Goal: Use online tool/utility: Utilize a website feature to perform a specific function

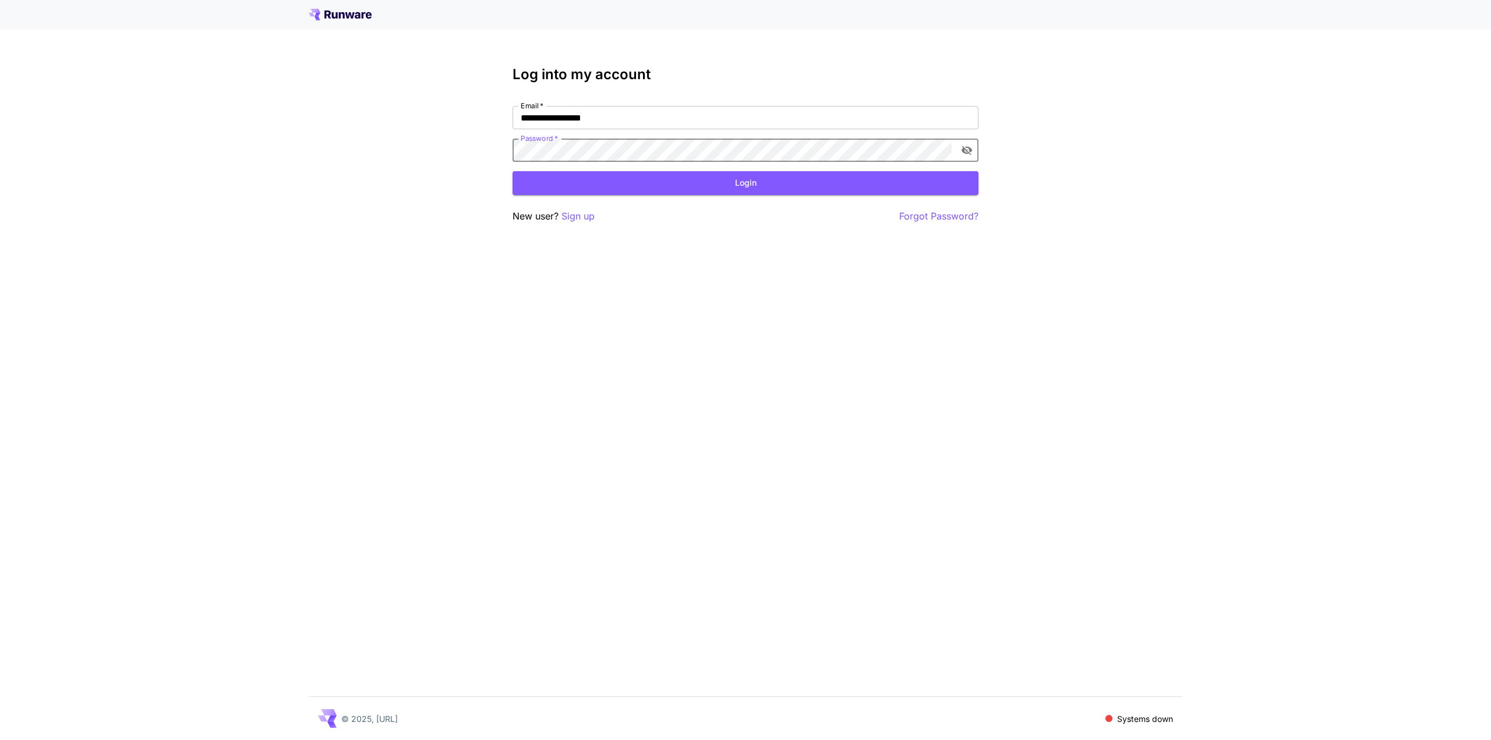
click button "Login" at bounding box center [746, 183] width 466 height 24
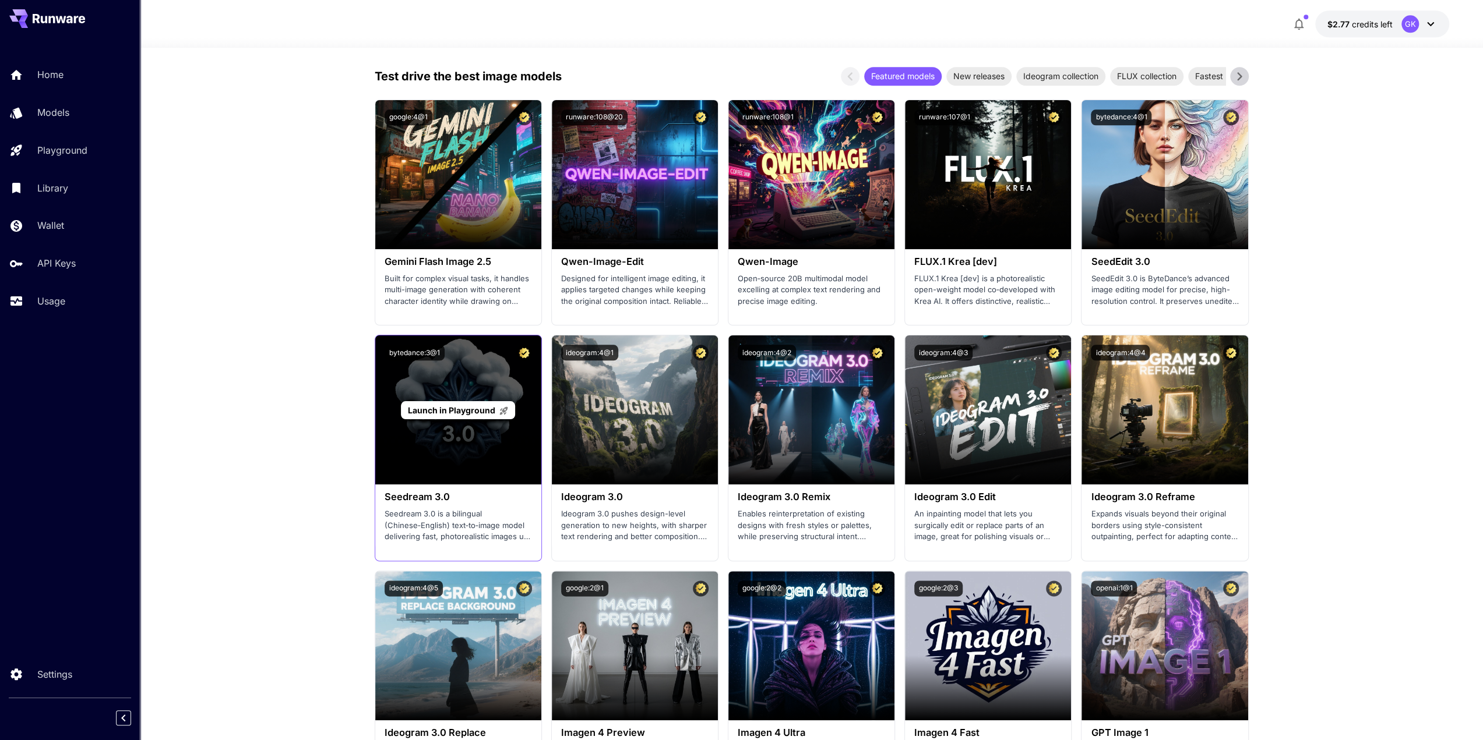
scroll to position [1107, 0]
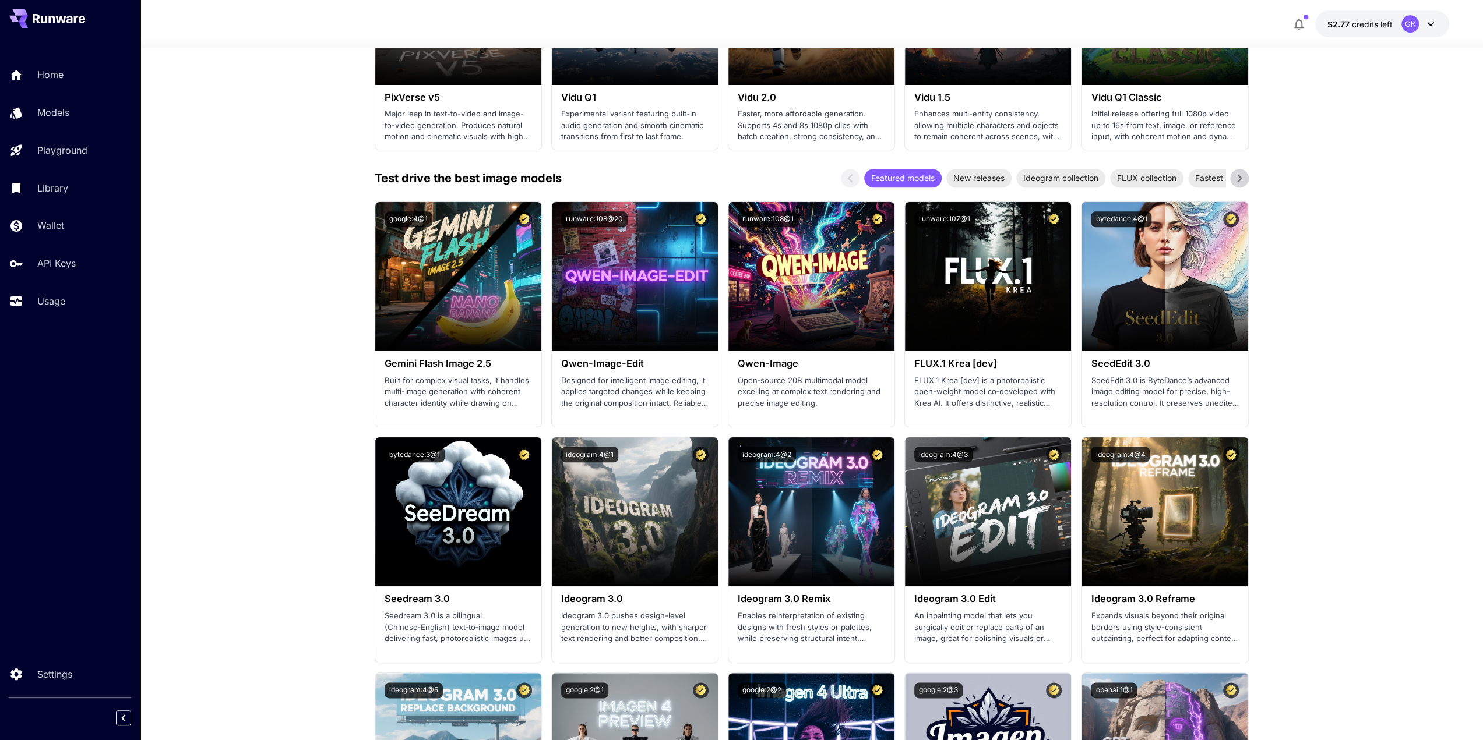
click at [291, 337] on section "Welcome to Runware! Check out your usage stats and API key performance at a gla…" at bounding box center [811, 699] width 1343 height 3517
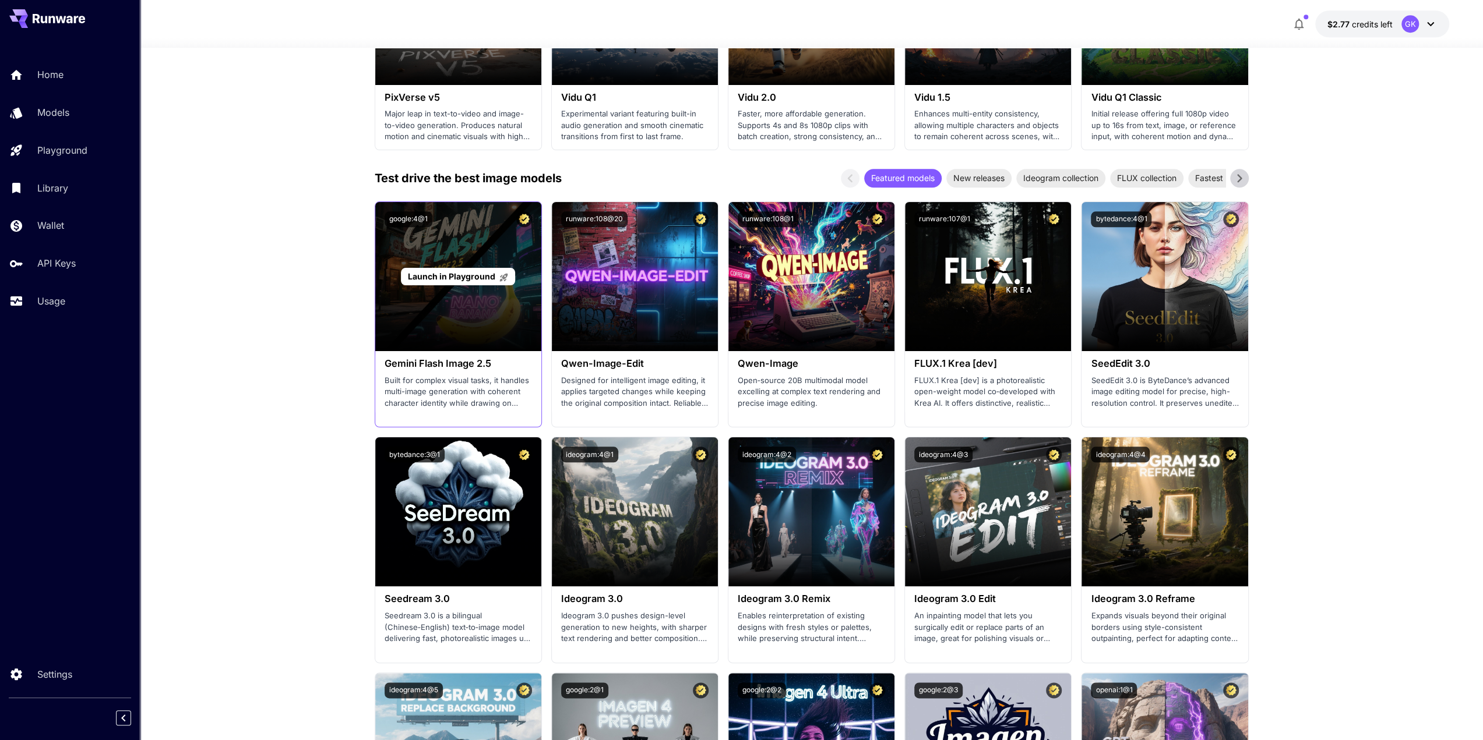
click at [461, 280] on p "Launch in Playground" at bounding box center [458, 276] width 101 height 12
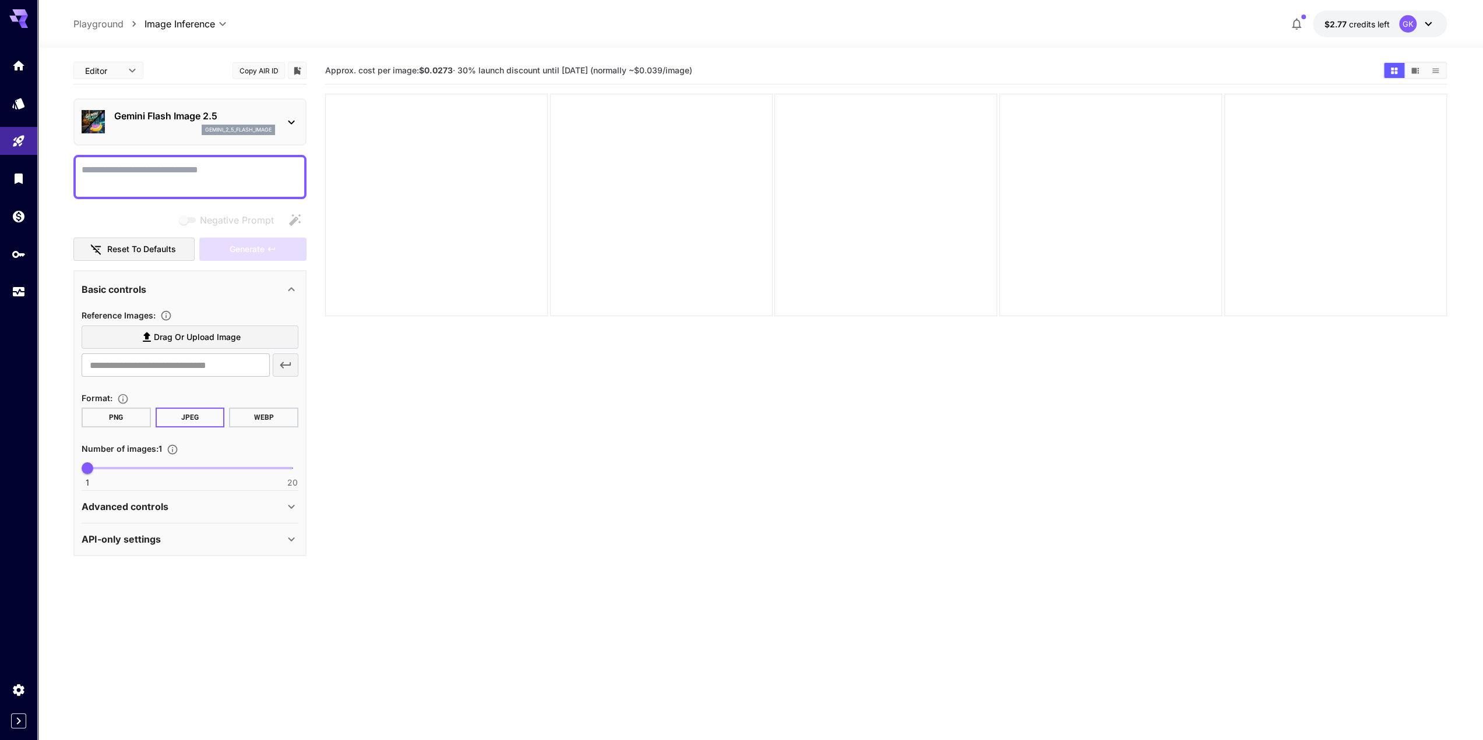
drag, startPoint x: 765, startPoint y: 69, endPoint x: 327, endPoint y: 60, distance: 438.8
click at [327, 60] on div "Approx. cost per image: $0.0273 · 30% launch discount until [DATE] (normally ~$…" at bounding box center [885, 70] width 1121 height 27
copy span "Approx. cost per image: $0.0273 · 30% launch discount until [DATE] (normally ~$…"
click at [628, 443] on section "Approx. cost per image: $0.0273 · 30% launch discount until [DATE] (normally ~$…" at bounding box center [885, 427] width 1121 height 740
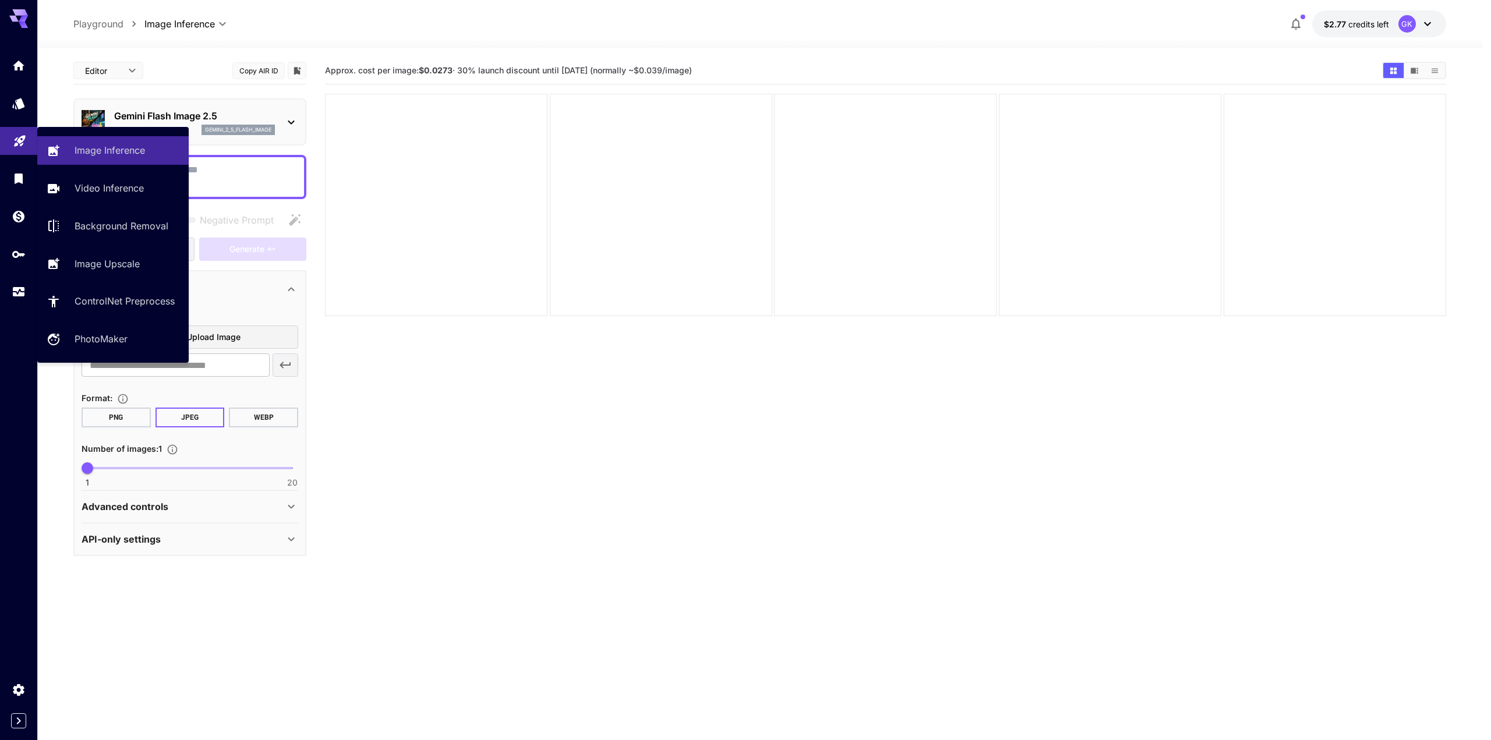
click at [9, 138] on link at bounding box center [18, 141] width 37 height 29
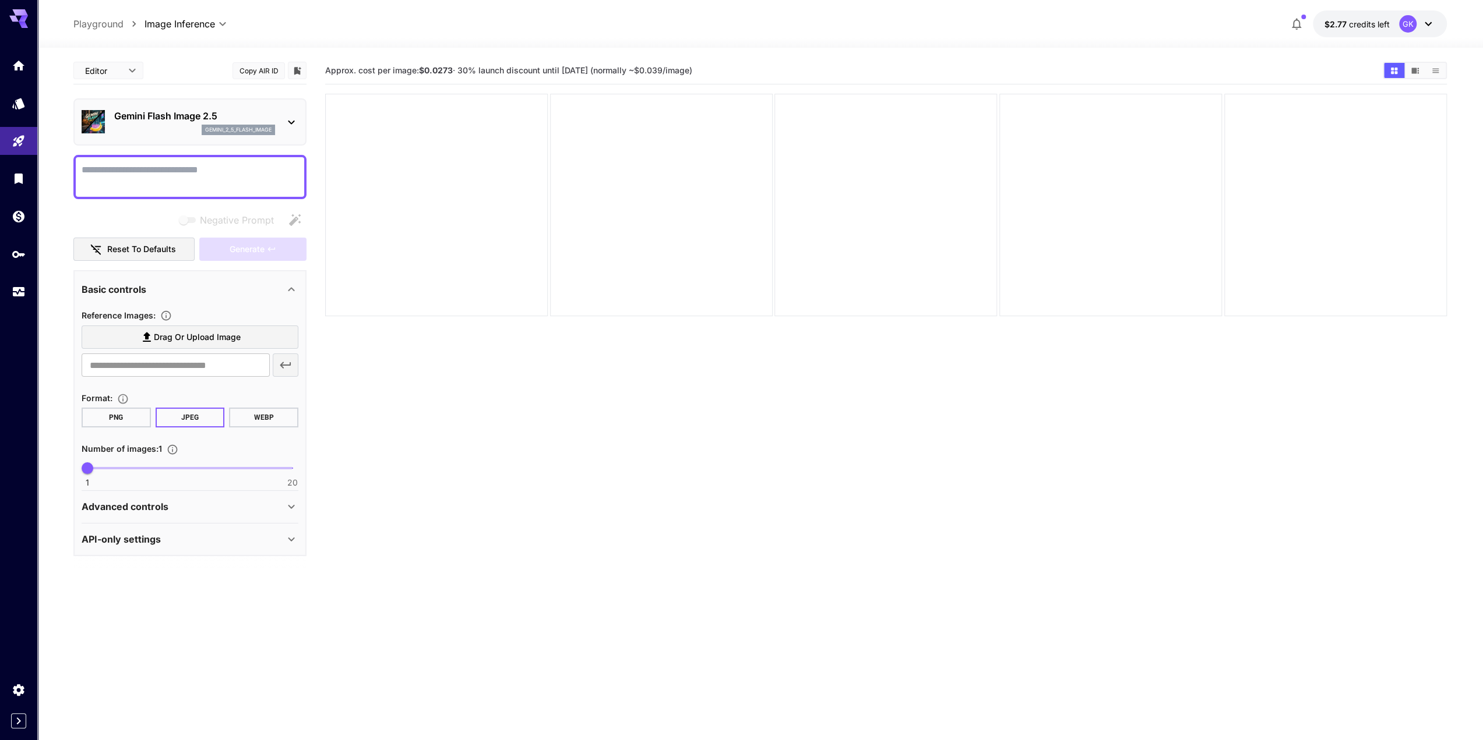
click at [21, 26] on icon at bounding box center [23, 25] width 9 height 6
click at [20, 67] on icon "Home" at bounding box center [20, 62] width 14 height 14
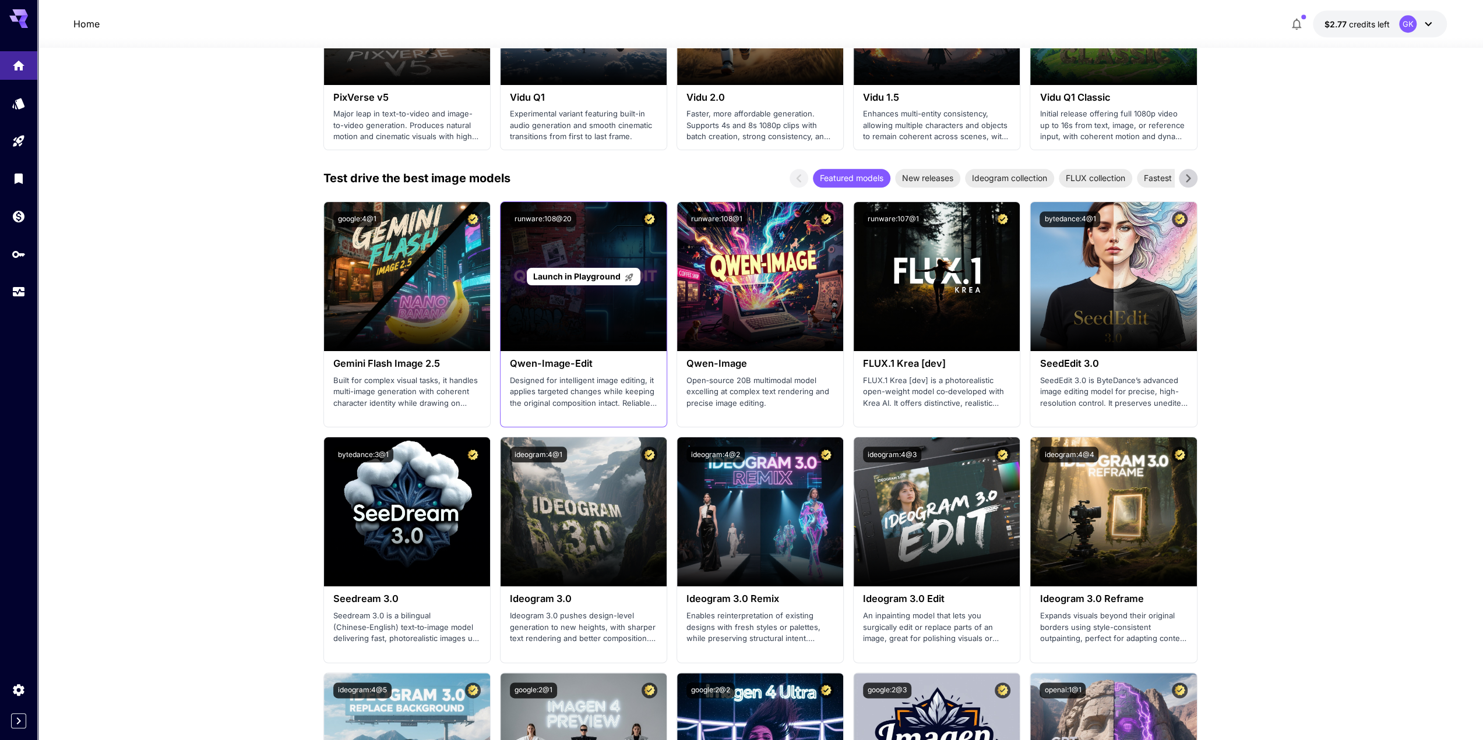
click at [587, 275] on span "Launch in Playground" at bounding box center [576, 276] width 87 height 10
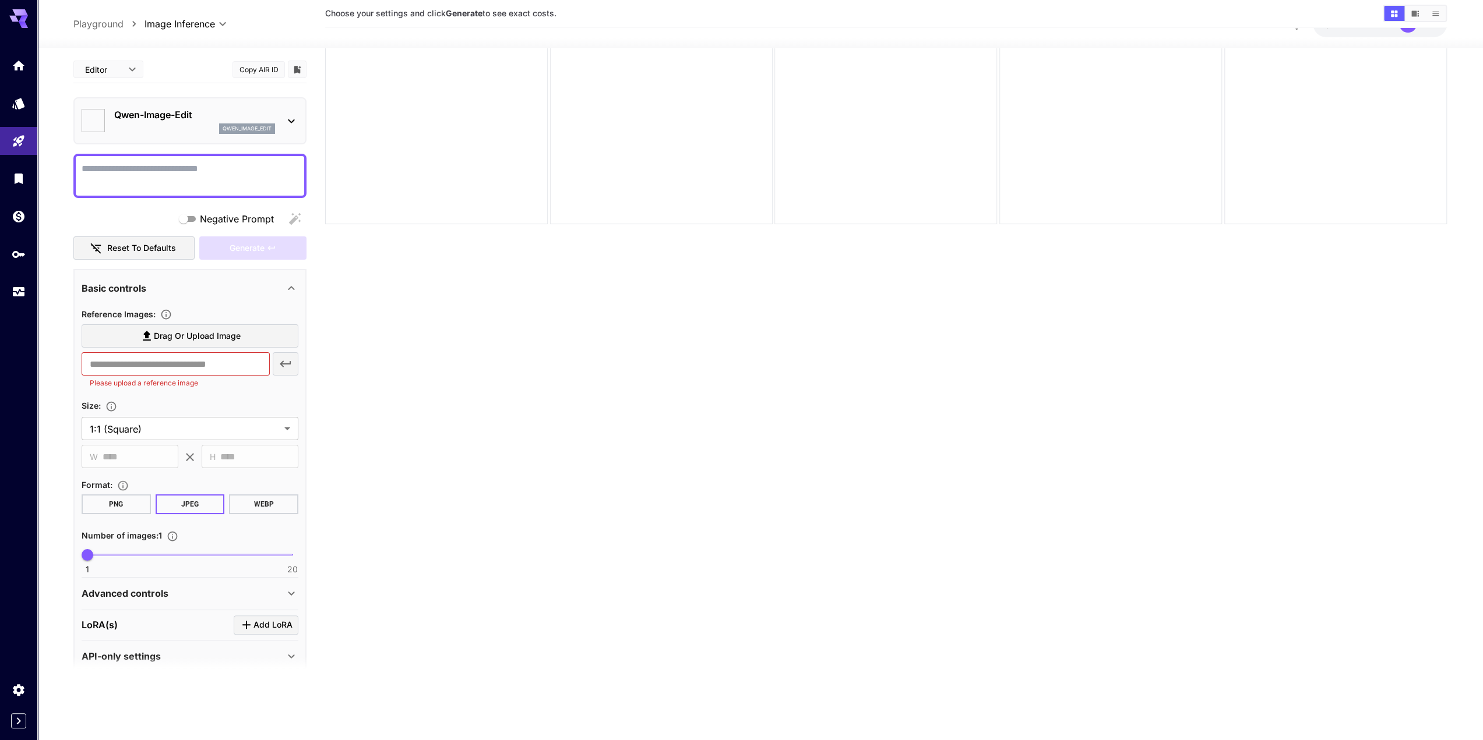
type input "*****"
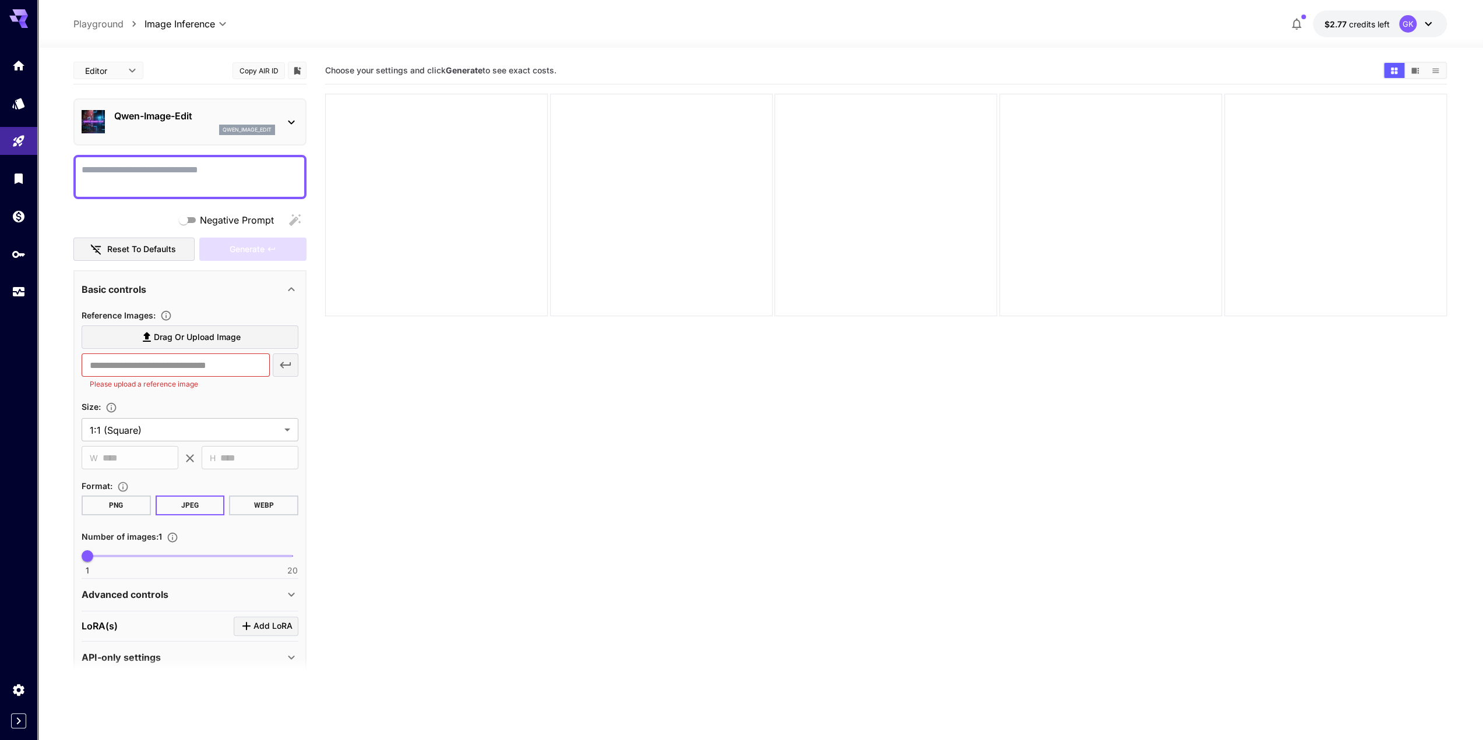
click at [23, 23] on icon at bounding box center [23, 25] width 9 height 6
click at [23, 58] on icon "Home" at bounding box center [20, 62] width 14 height 14
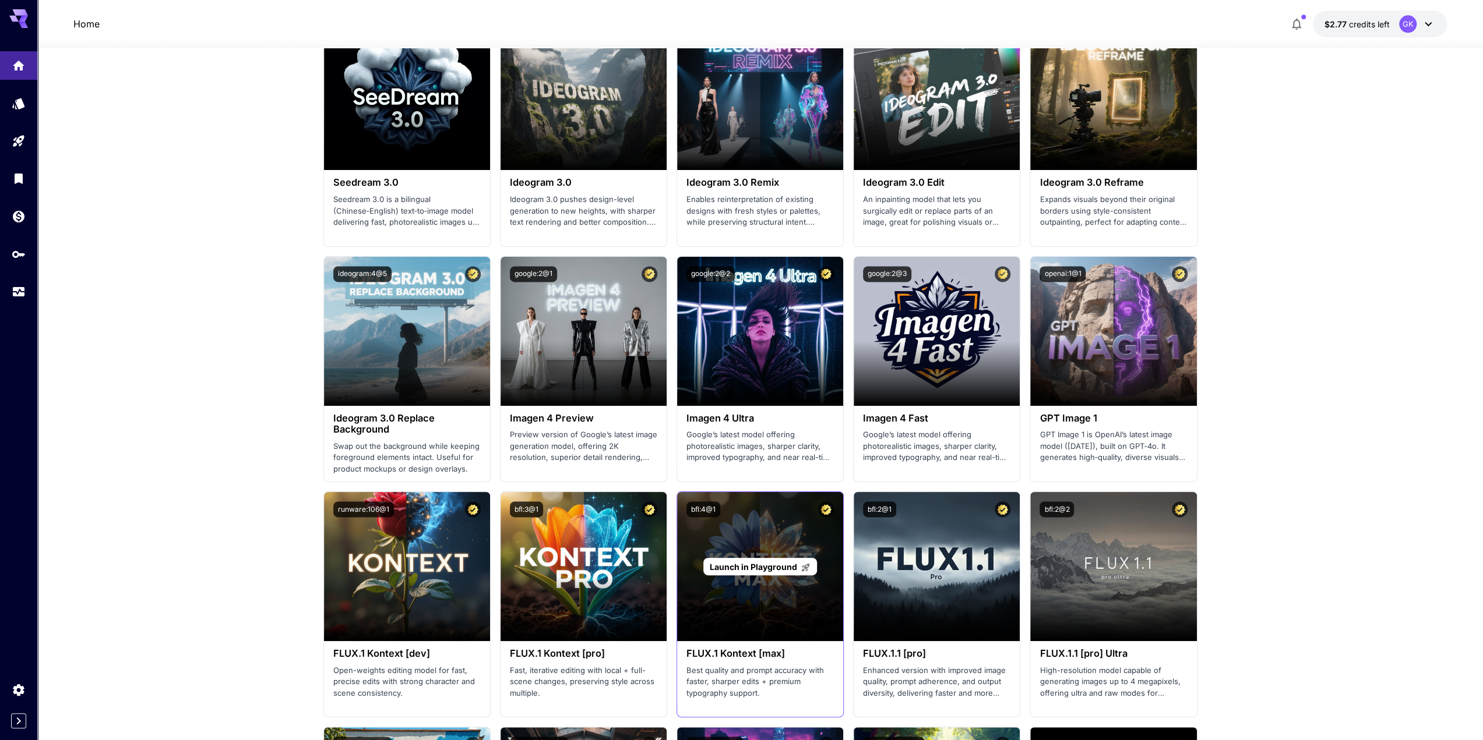
scroll to position [1573, 0]
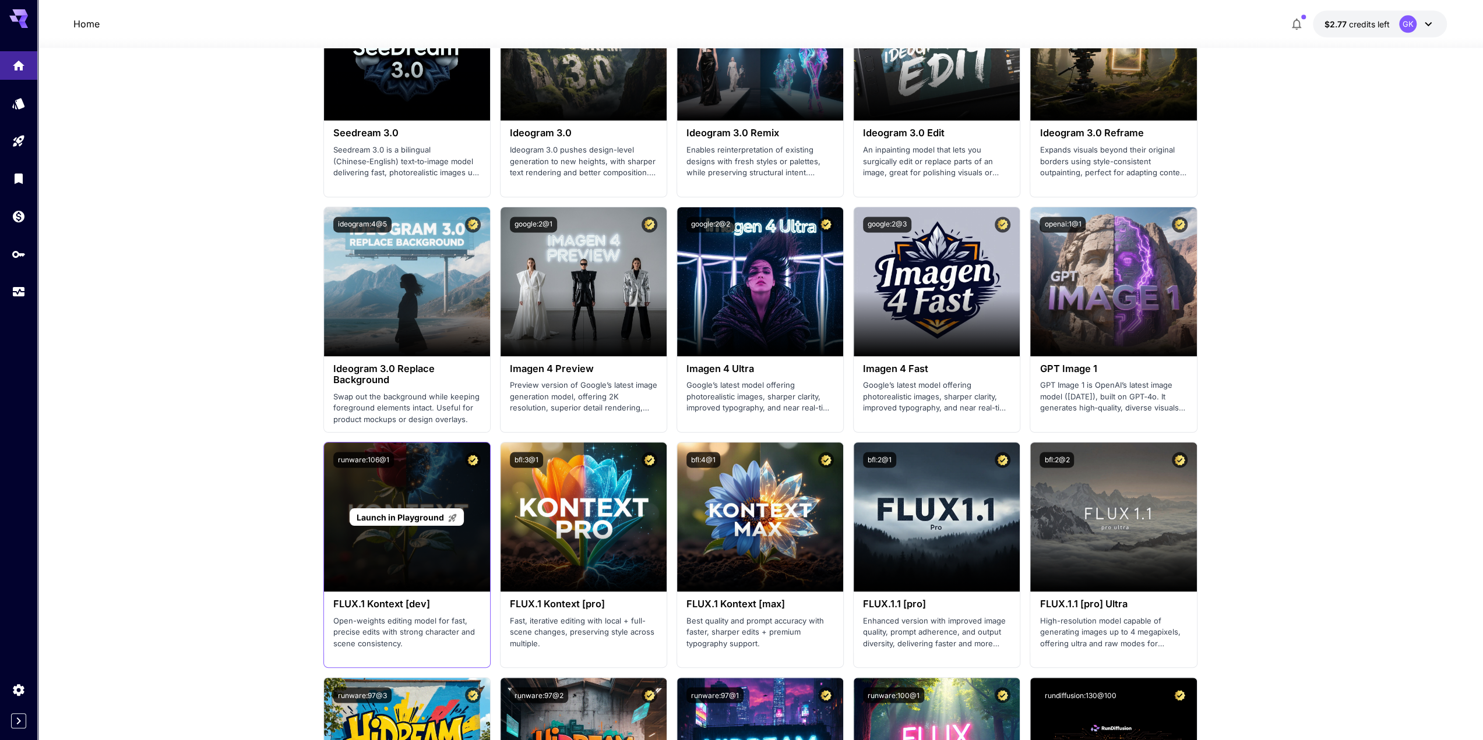
click at [422, 517] on span "Launch in Playground" at bounding box center [400, 518] width 87 height 10
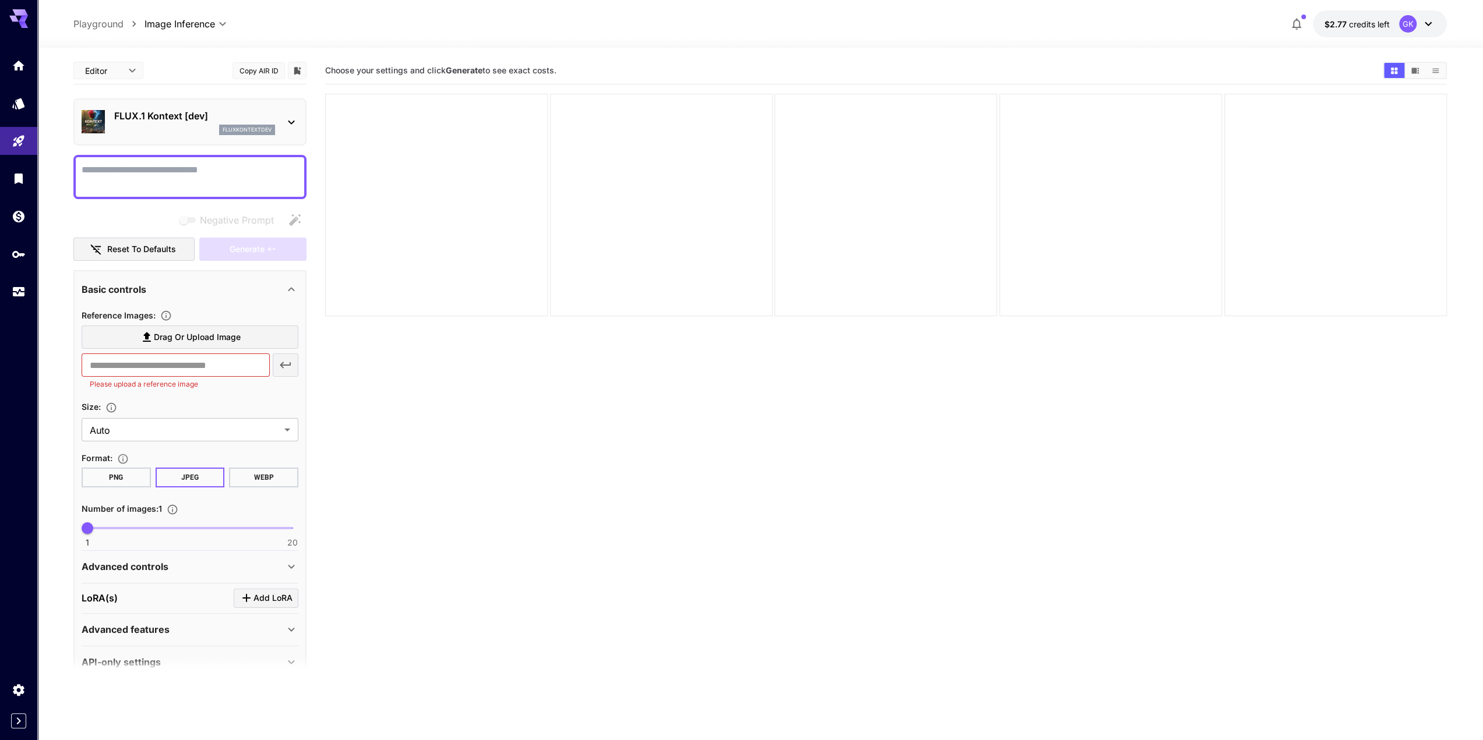
click at [22, 19] on icon at bounding box center [23, 19] width 9 height 6
click at [15, 67] on icon "Home" at bounding box center [19, 62] width 14 height 14
